Goal: Task Accomplishment & Management: Manage account settings

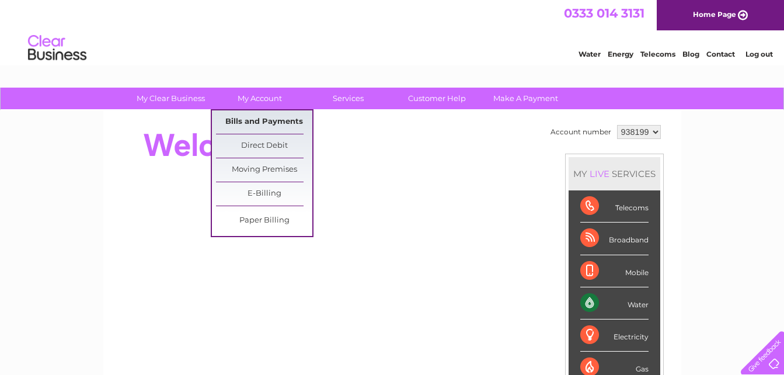
click at [252, 116] on link "Bills and Payments" at bounding box center [264, 121] width 96 height 23
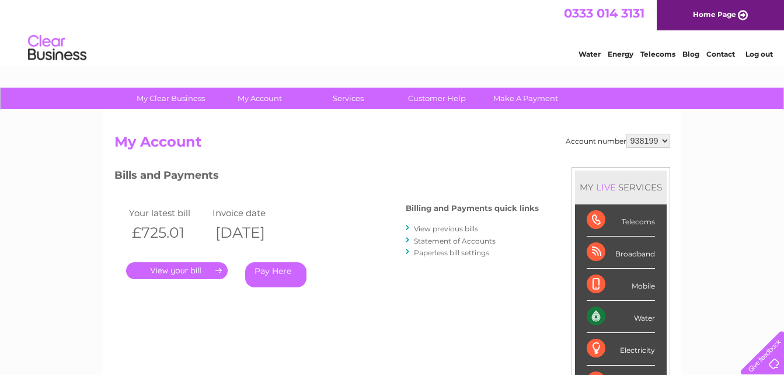
click at [172, 266] on link "." at bounding box center [177, 270] width 102 height 17
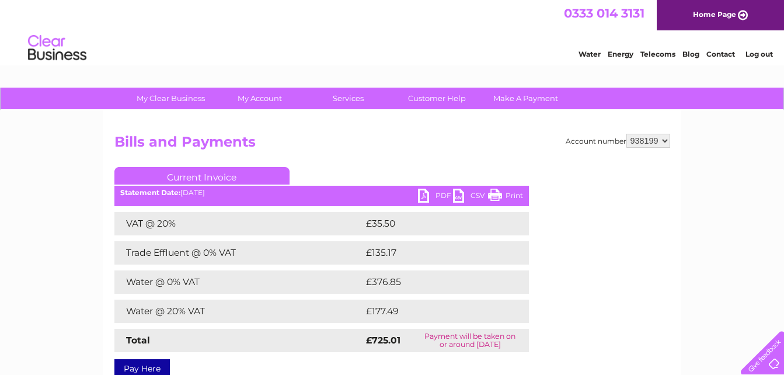
click at [436, 193] on link "PDF" at bounding box center [435, 197] width 35 height 17
click at [752, 56] on link "Log out" at bounding box center [759, 54] width 27 height 9
